Goal: Obtain resource: Obtain resource

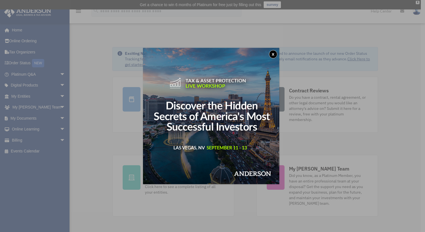
click at [275, 53] on button "x" at bounding box center [273, 54] width 8 height 8
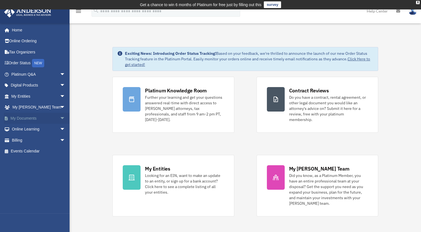
click at [21, 119] on link "My Documents arrow_drop_down" at bounding box center [39, 118] width 70 height 11
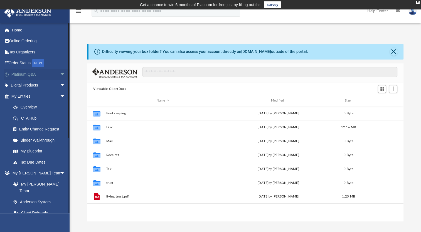
click at [60, 72] on span "arrow_drop_down" at bounding box center [65, 74] width 11 height 11
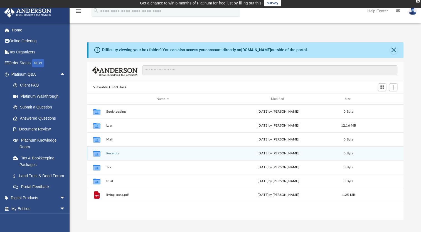
scroll to position [2, 0]
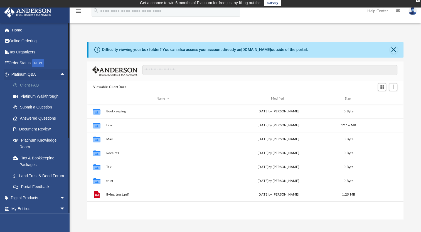
click at [35, 84] on link "Client FAQ" at bounding box center [41, 85] width 66 height 11
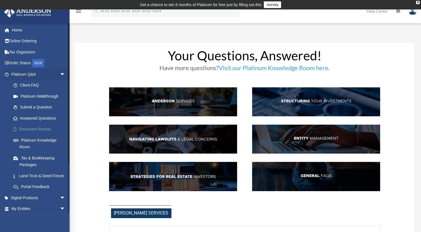
click at [40, 130] on link "Document Review" at bounding box center [41, 129] width 66 height 11
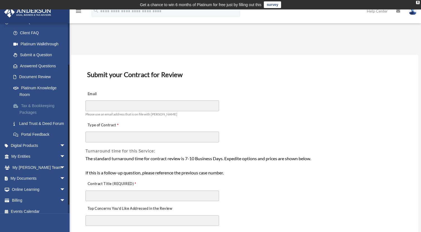
scroll to position [53, 0]
click at [60, 151] on span "arrow_drop_down" at bounding box center [65, 144] width 11 height 11
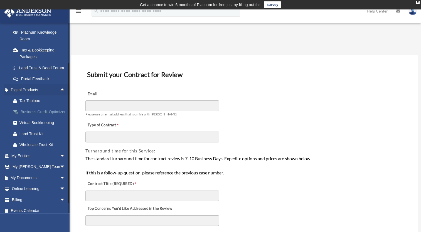
scroll to position [110, 0]
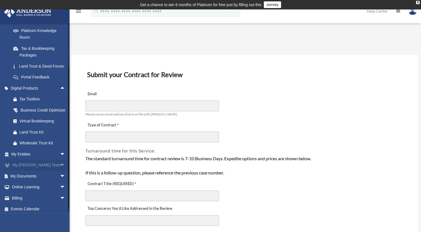
click at [60, 171] on span "arrow_drop_down" at bounding box center [65, 165] width 11 height 11
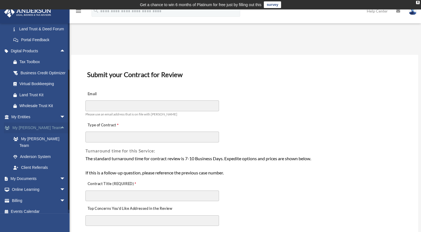
scroll to position [147, 0]
click at [60, 184] on span "arrow_drop_down" at bounding box center [65, 177] width 11 height 11
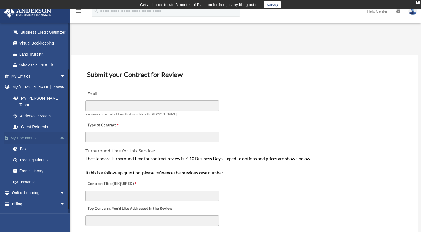
scroll to position [188, 0]
click at [39, 176] on link "Forms Library" at bounding box center [41, 170] width 66 height 11
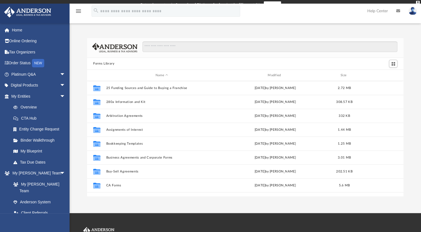
scroll to position [122, 311]
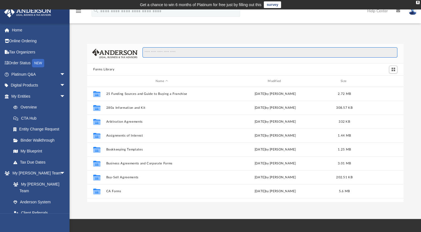
click at [174, 51] on input "Search files and folders" at bounding box center [269, 52] width 255 height 11
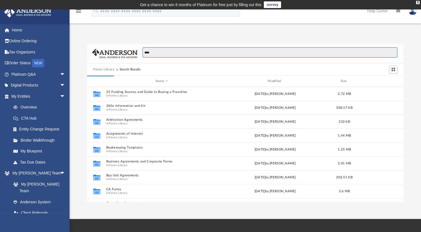
type input "****"
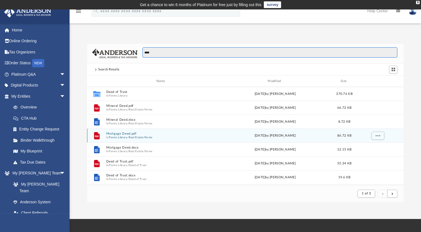
scroll to position [105, 311]
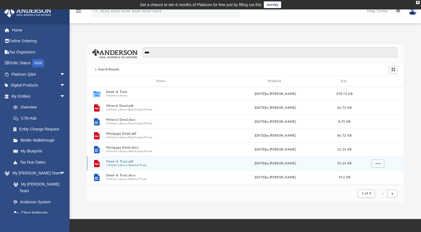
click at [122, 165] on button "Forms Library" at bounding box center [118, 165] width 18 height 4
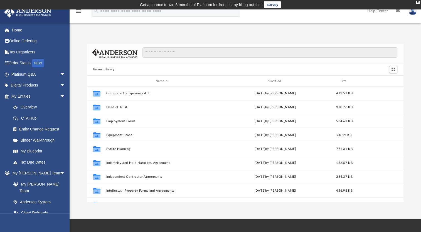
scroll to position [128, 0]
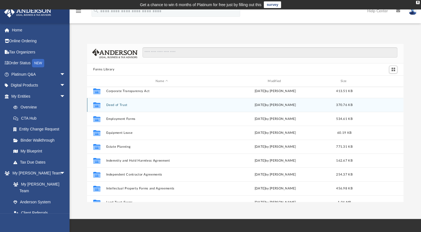
click at [227, 101] on div "Collaborated Folder Deed of Trust [DATE] by [PERSON_NAME] 370.76 KB" at bounding box center [245, 105] width 316 height 14
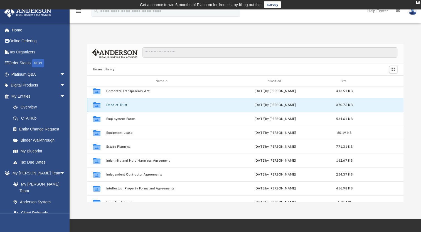
click at [96, 102] on icon "grid" at bounding box center [96, 105] width 7 height 6
drag, startPoint x: 96, startPoint y: 102, endPoint x: 120, endPoint y: 103, distance: 24.2
click at [120, 103] on button "Deed of Trust" at bounding box center [161, 105] width 111 height 4
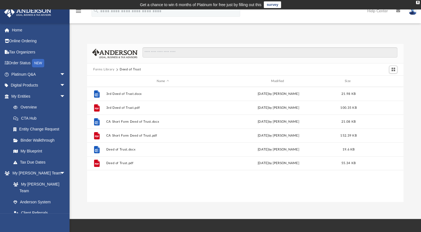
scroll to position [0, 0]
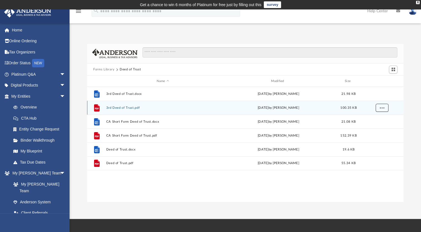
click at [381, 108] on span "More options" at bounding box center [381, 107] width 4 height 3
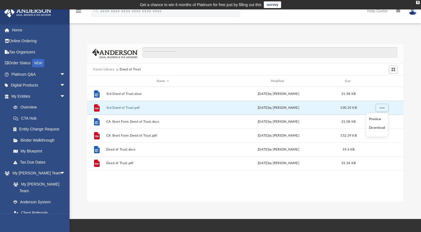
click at [376, 118] on li "Preview" at bounding box center [377, 119] width 16 height 6
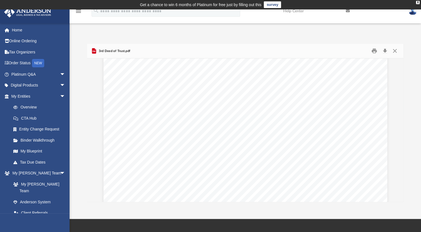
scroll to position [175, 0]
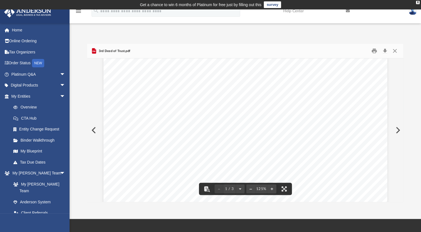
click at [274, 79] on div "Deed of Trust Page 1 of 3 FILED AT THE REQUEST OF: WHEN RECORDED RETURN TO: Thi…" at bounding box center [245, 70] width 284 height 367
click at [382, 50] on button "Download" at bounding box center [384, 51] width 10 height 9
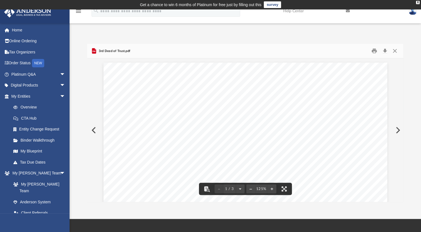
drag, startPoint x: 130, startPoint y: 79, endPoint x: 263, endPoint y: 134, distance: 144.0
drag, startPoint x: 143, startPoint y: 92, endPoint x: 260, endPoint y: 137, distance: 125.7
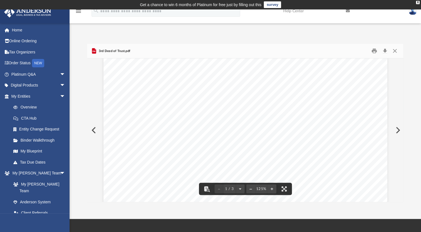
click at [260, 137] on div "Deed of Trust Page 1 of 3 FILED AT THE REQUEST OF: WHEN RECORDED RETURN TO: Thi…" at bounding box center [245, 181] width 284 height 367
click at [260, 137] on span "TRUST" at bounding box center [258, 135] width 16 height 5
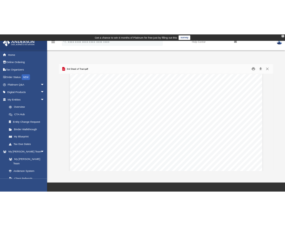
scroll to position [0, 0]
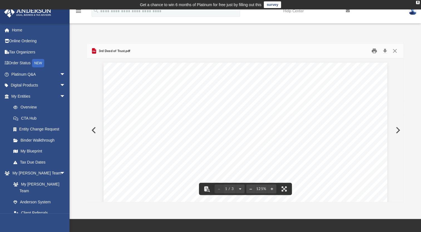
click at [373, 49] on button "Print" at bounding box center [373, 51] width 11 height 9
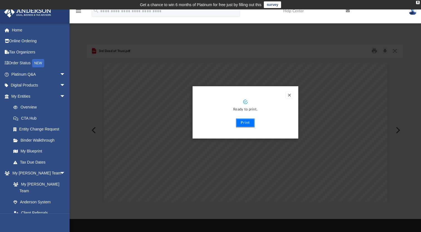
click at [243, 123] on button "Print" at bounding box center [245, 122] width 19 height 9
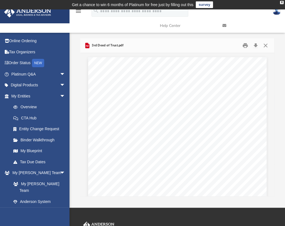
scroll to position [4, 4]
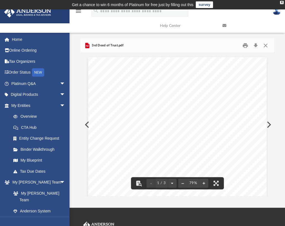
click at [215, 74] on div "Deed of Trust Page 1 of 3 FILED AT THE REQUEST OF: WHEN RECORDED RETURN TO: Thi…" at bounding box center [177, 172] width 178 height 231
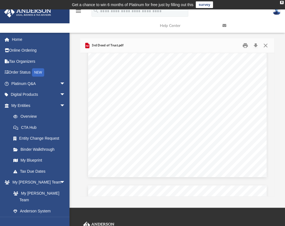
scroll to position [355, 0]
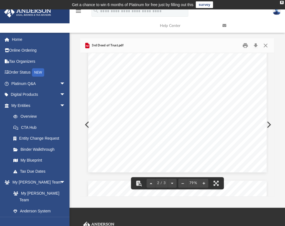
drag, startPoint x: 241, startPoint y: 161, endPoint x: 216, endPoint y: 118, distance: 49.9
click at [158, 81] on div "Deed of Trust Page 2 of 3 Together with all and singular the tenements, heredit…" at bounding box center [177, 57] width 178 height 231
drag, startPoint x: 237, startPoint y: 124, endPoint x: 161, endPoint y: 97, distance: 81.0
click at [140, 59] on div "Deed of Trust Page 2 of 3 Together with all and singular the tenements, heredit…" at bounding box center [177, 57] width 178 height 231
click at [161, 98] on span "include" at bounding box center [159, 100] width 11 height 4
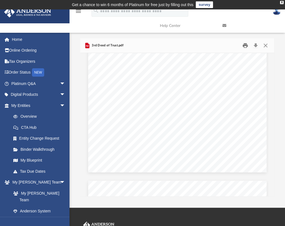
click at [244, 46] on button "Print" at bounding box center [245, 45] width 11 height 9
